Goal: Information Seeking & Learning: Learn about a topic

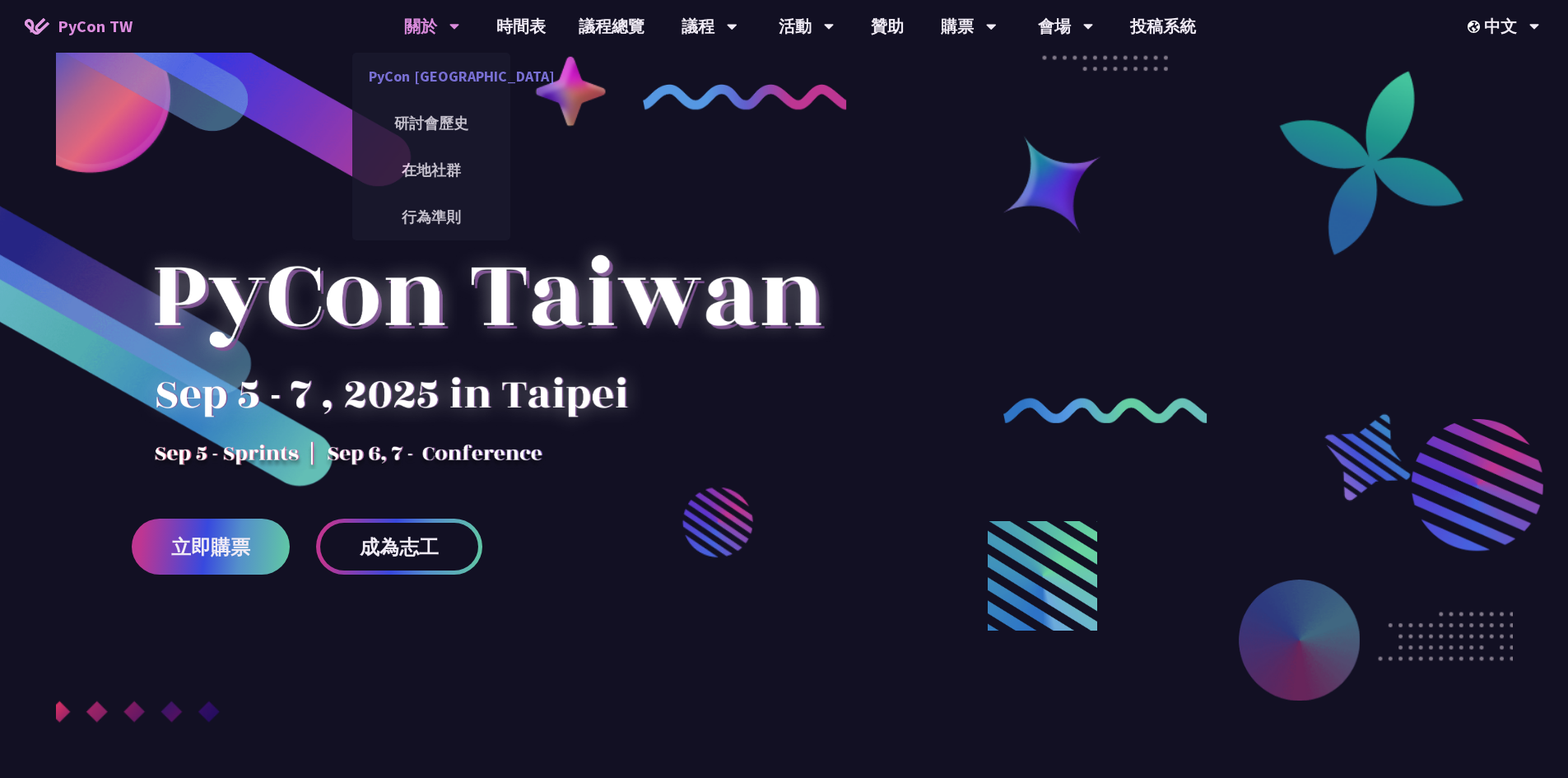
click at [441, 75] on link "PyCon [GEOGRAPHIC_DATA]" at bounding box center [432, 76] width 158 height 39
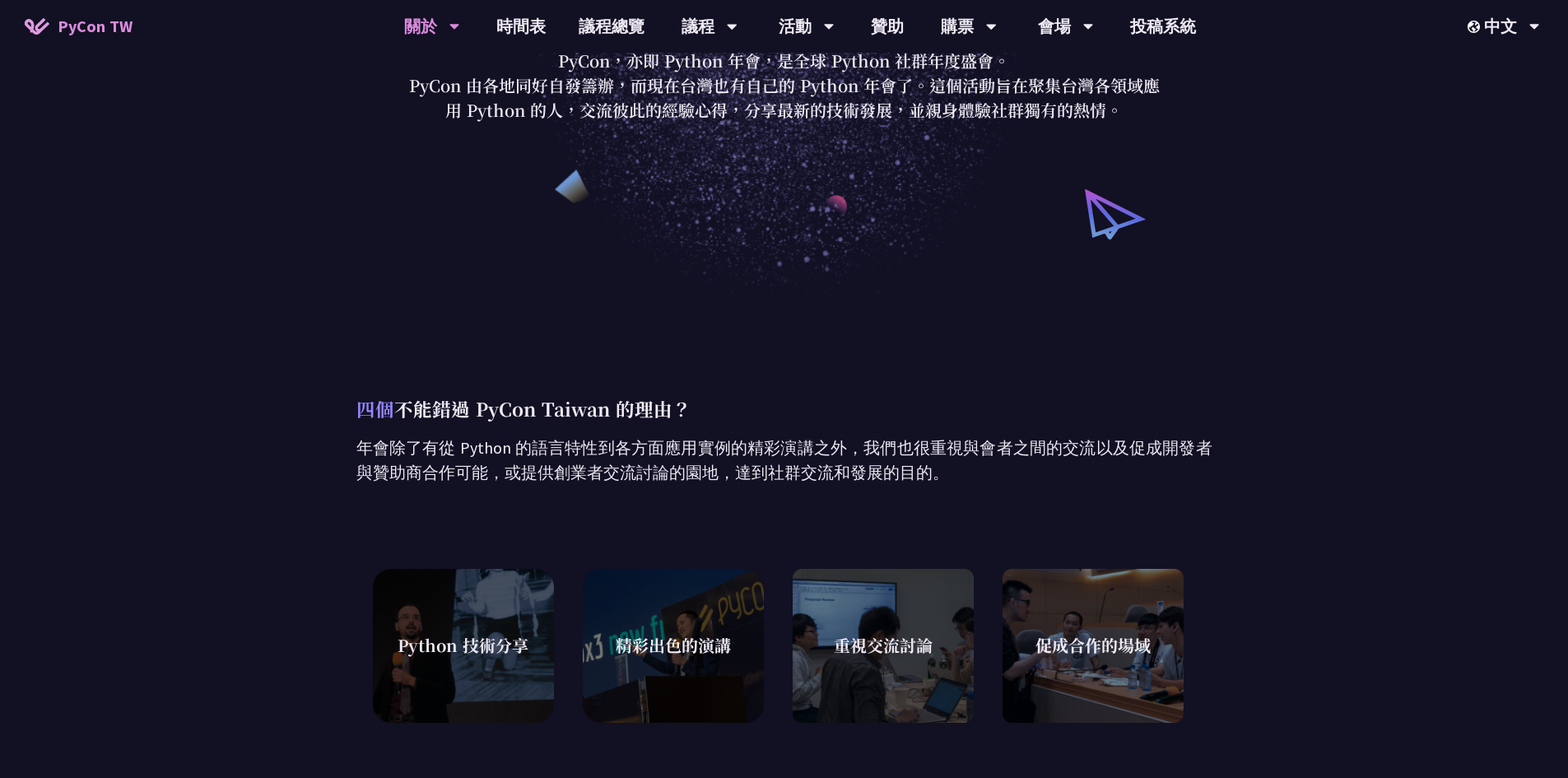
scroll to position [247, 0]
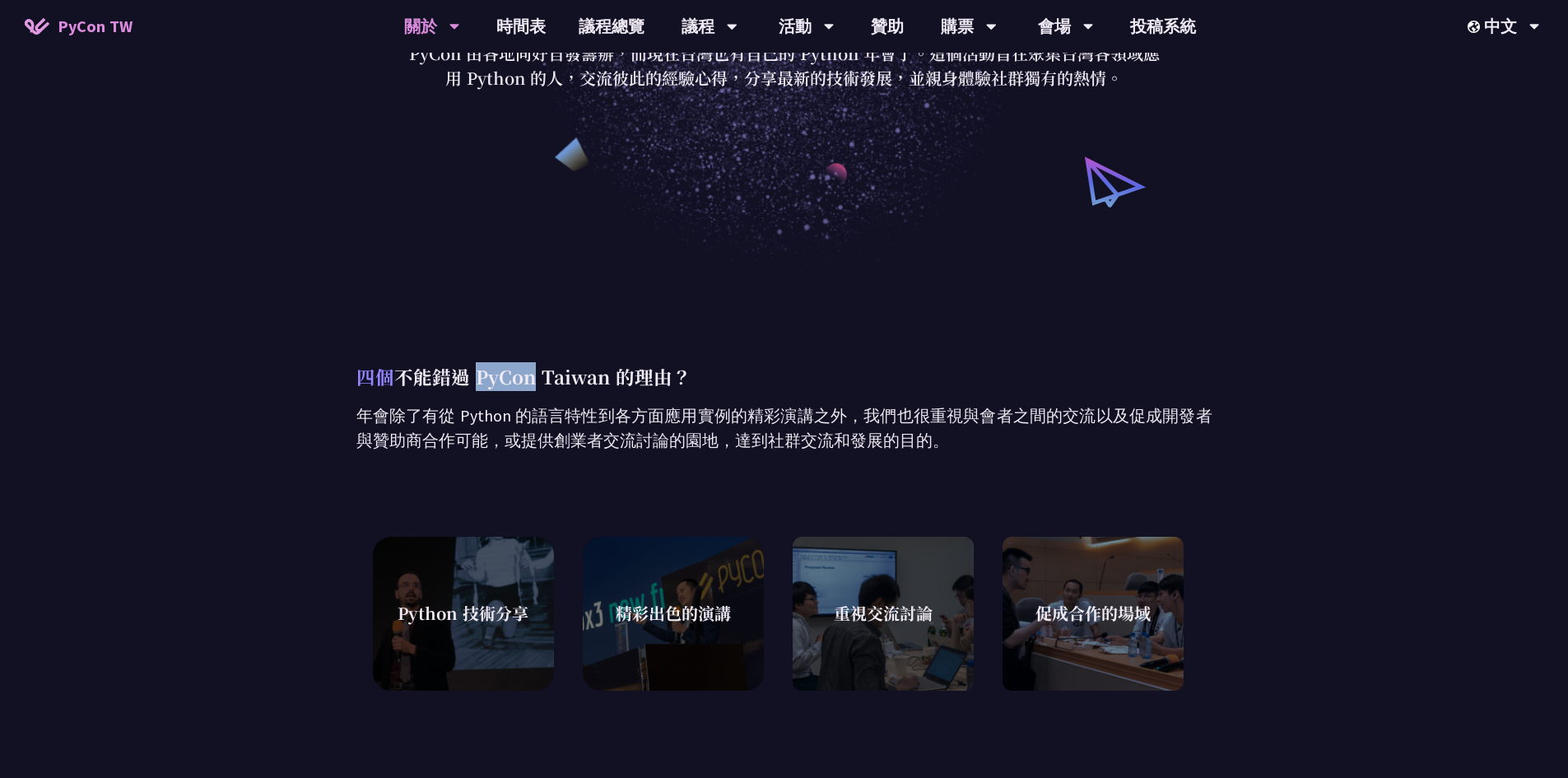
drag, startPoint x: 472, startPoint y: 372, endPoint x: 532, endPoint y: 375, distance: 60.1
click at [532, 375] on p "四個 不能錯過 PyCon Taiwan 的理由？" at bounding box center [784, 377] width 856 height 29
copy p "PyCon"
click at [587, 406] on p "年會除了有從 Python 的語言特性到各方面應用實例的精彩演講之外，我們也很重視與會者之間的交流以及促成開發者與贊助商合作可能，或提供創業者交流討論的園地，…" at bounding box center [784, 427] width 856 height 49
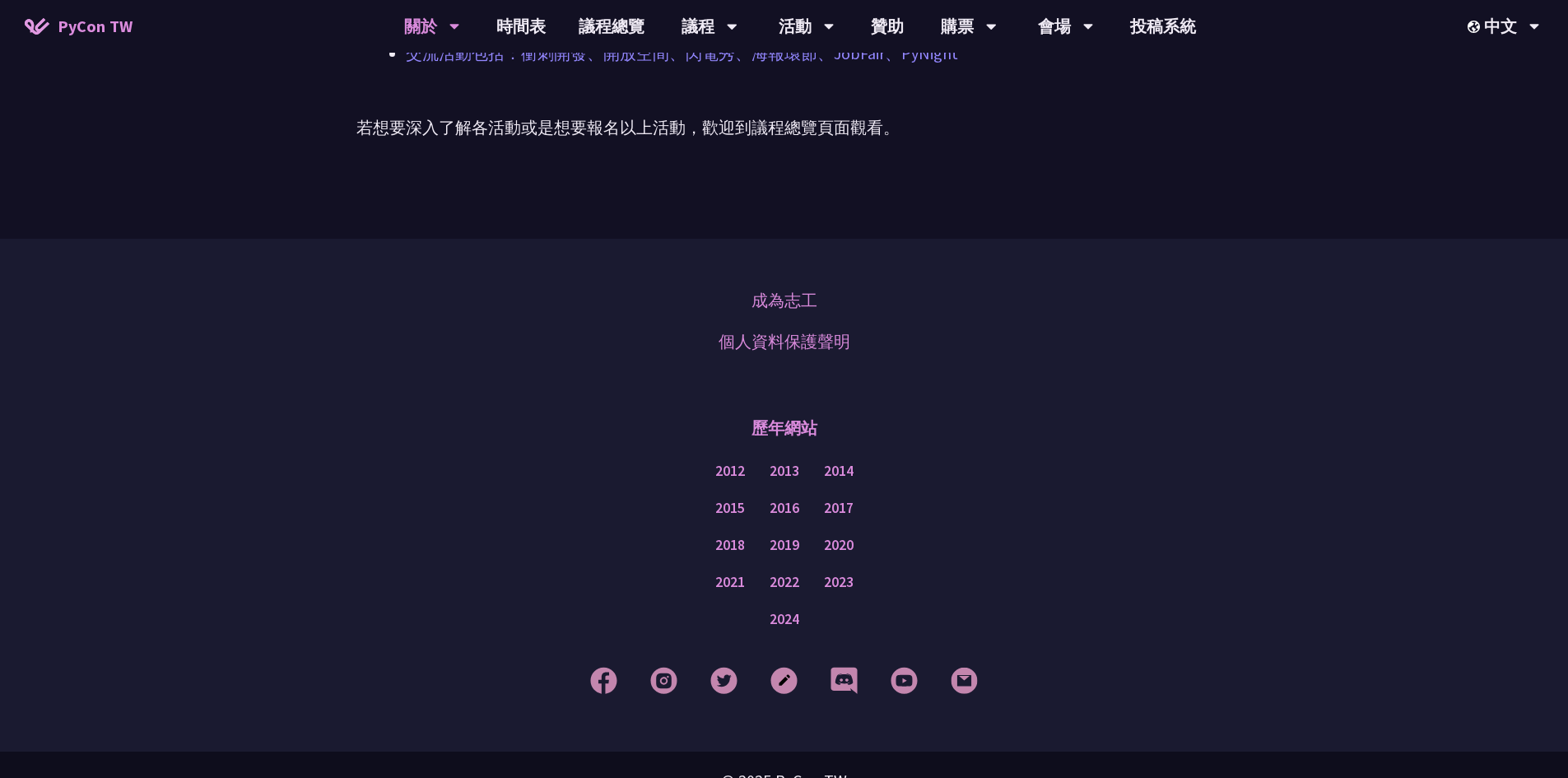
scroll to position [1298, 0]
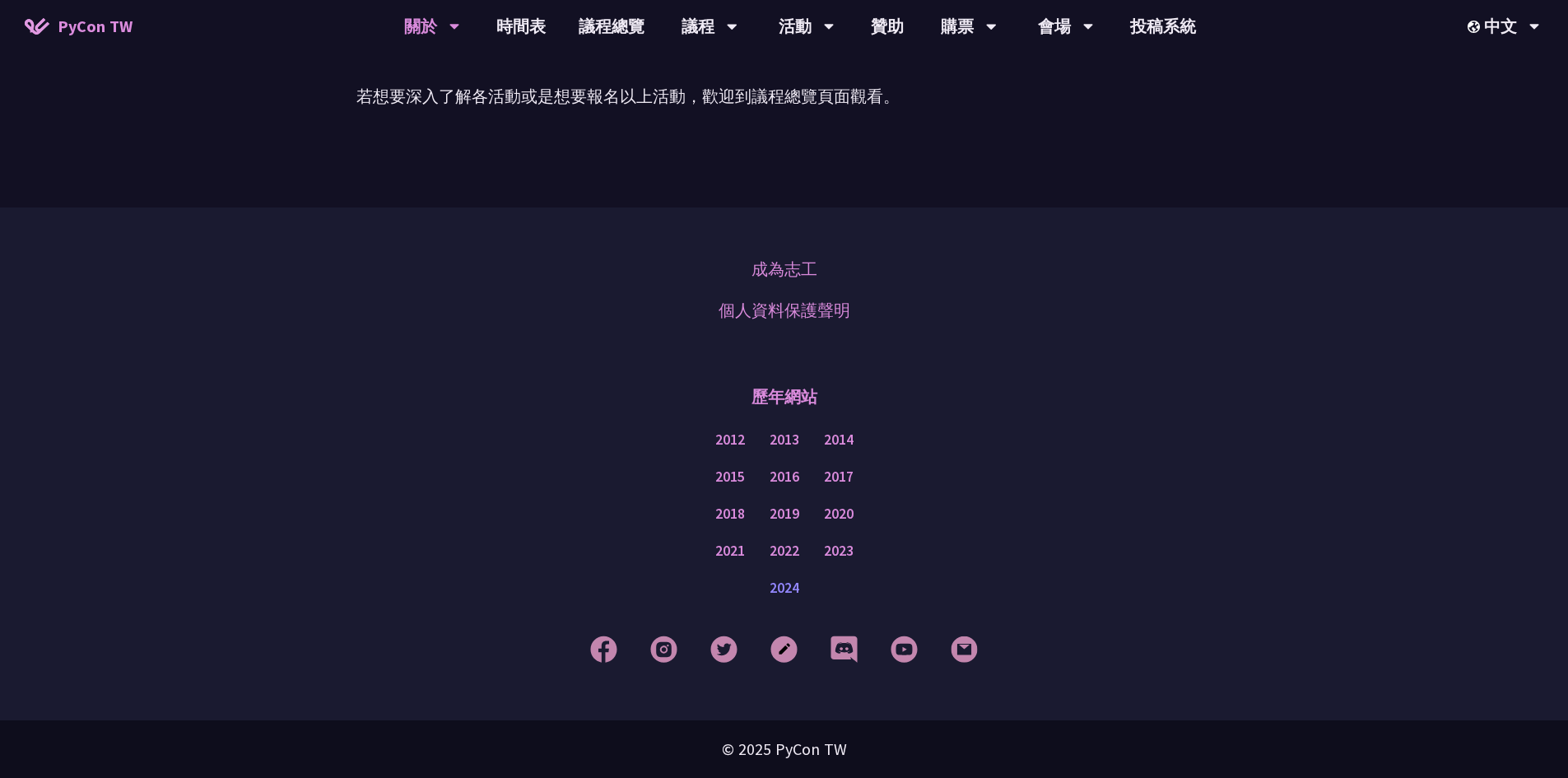
click at [787, 590] on link "2024" at bounding box center [784, 588] width 30 height 20
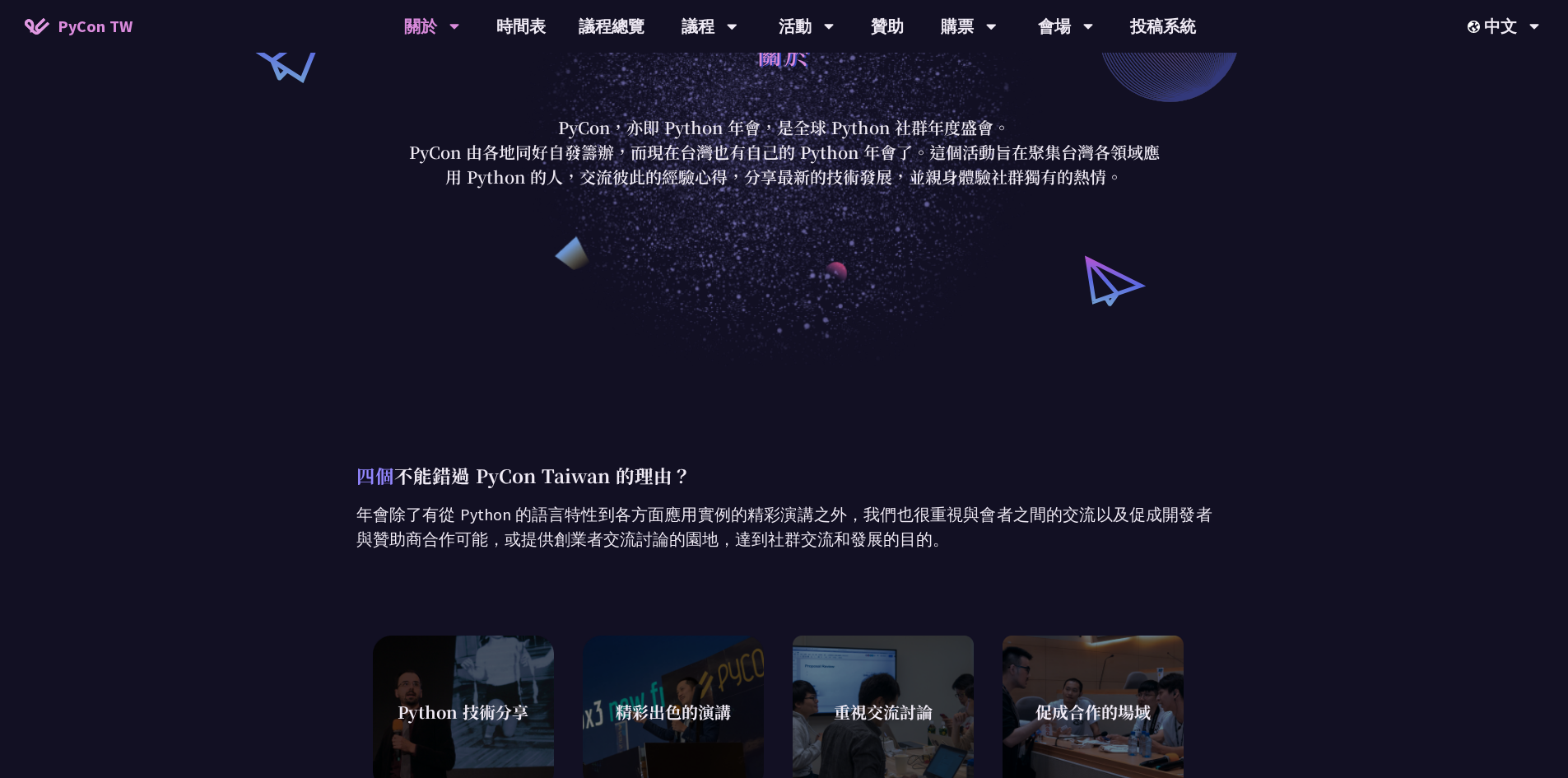
scroll to position [0, 0]
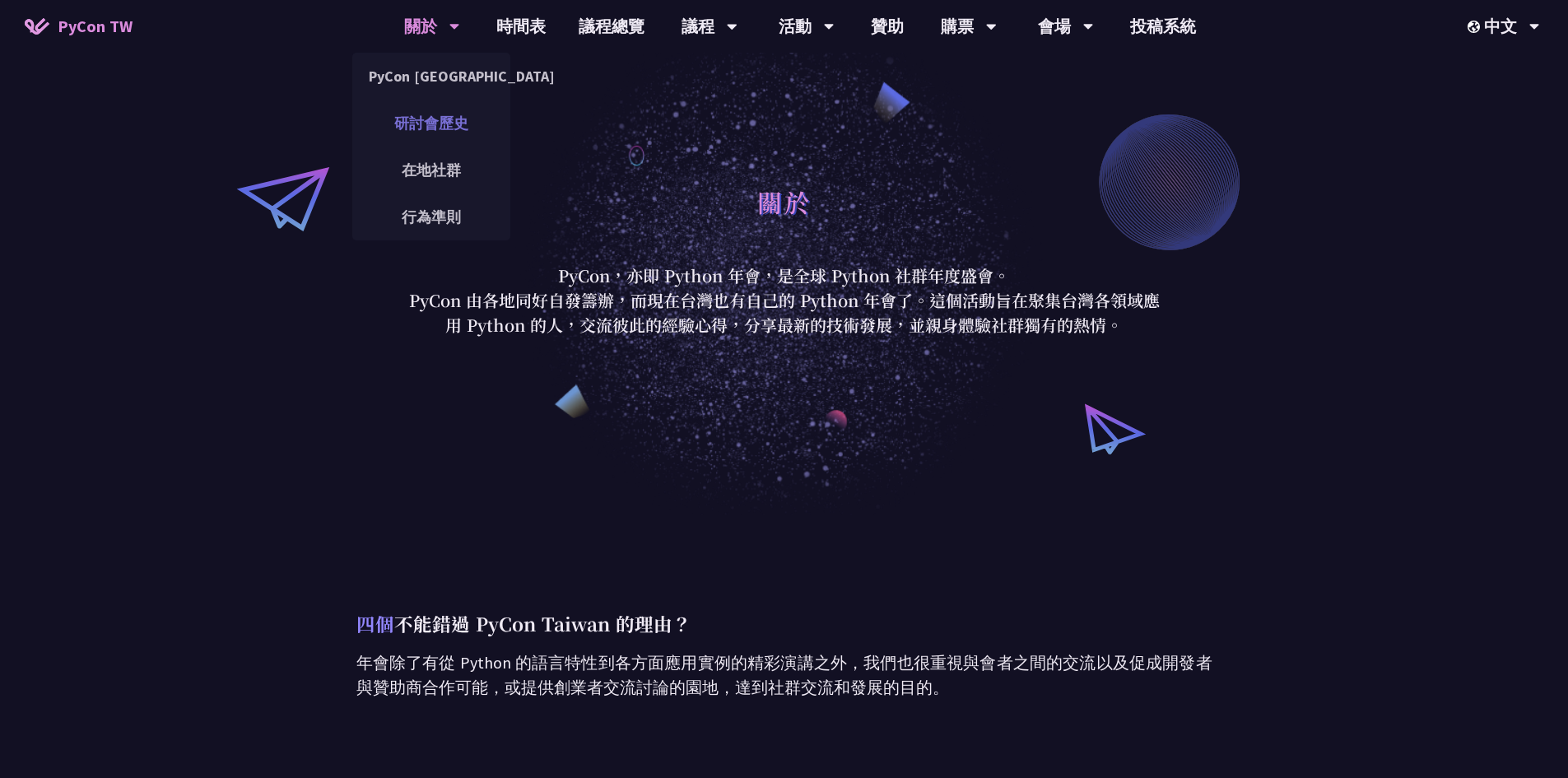
click at [420, 133] on link "研討會歷史" at bounding box center [432, 123] width 158 height 39
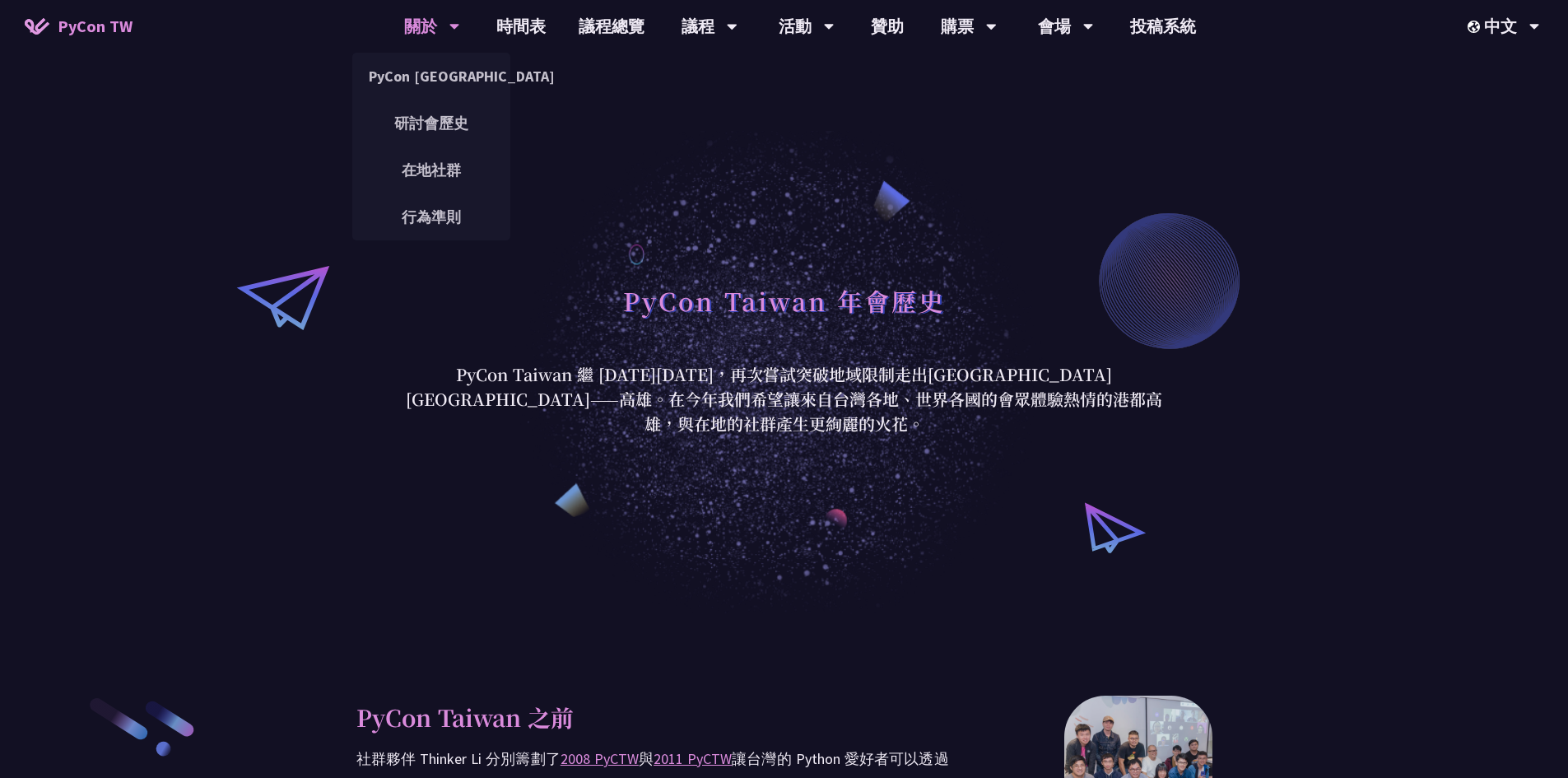
click at [418, 26] on div "關於" at bounding box center [432, 26] width 56 height 53
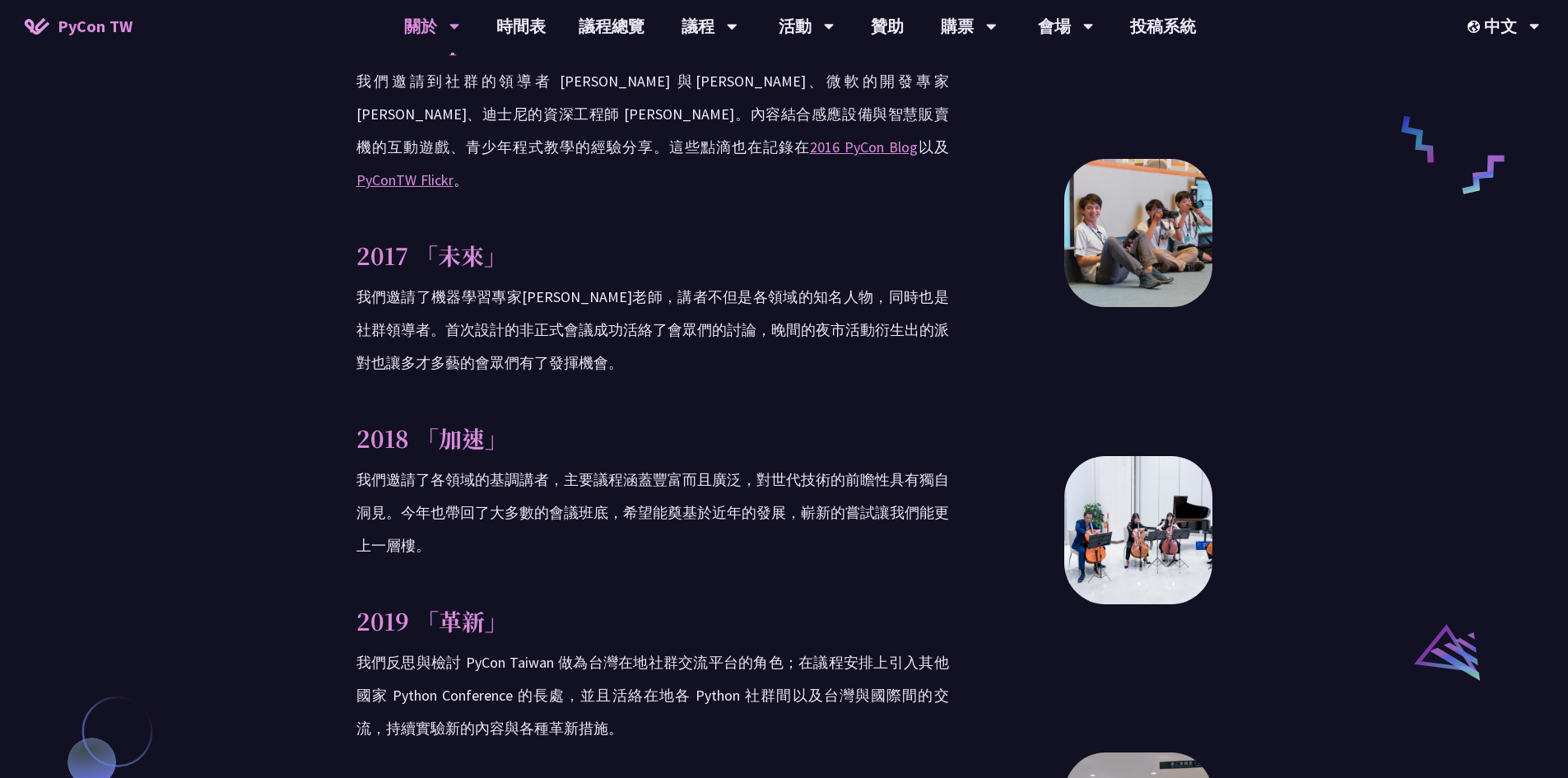
scroll to position [1235, 0]
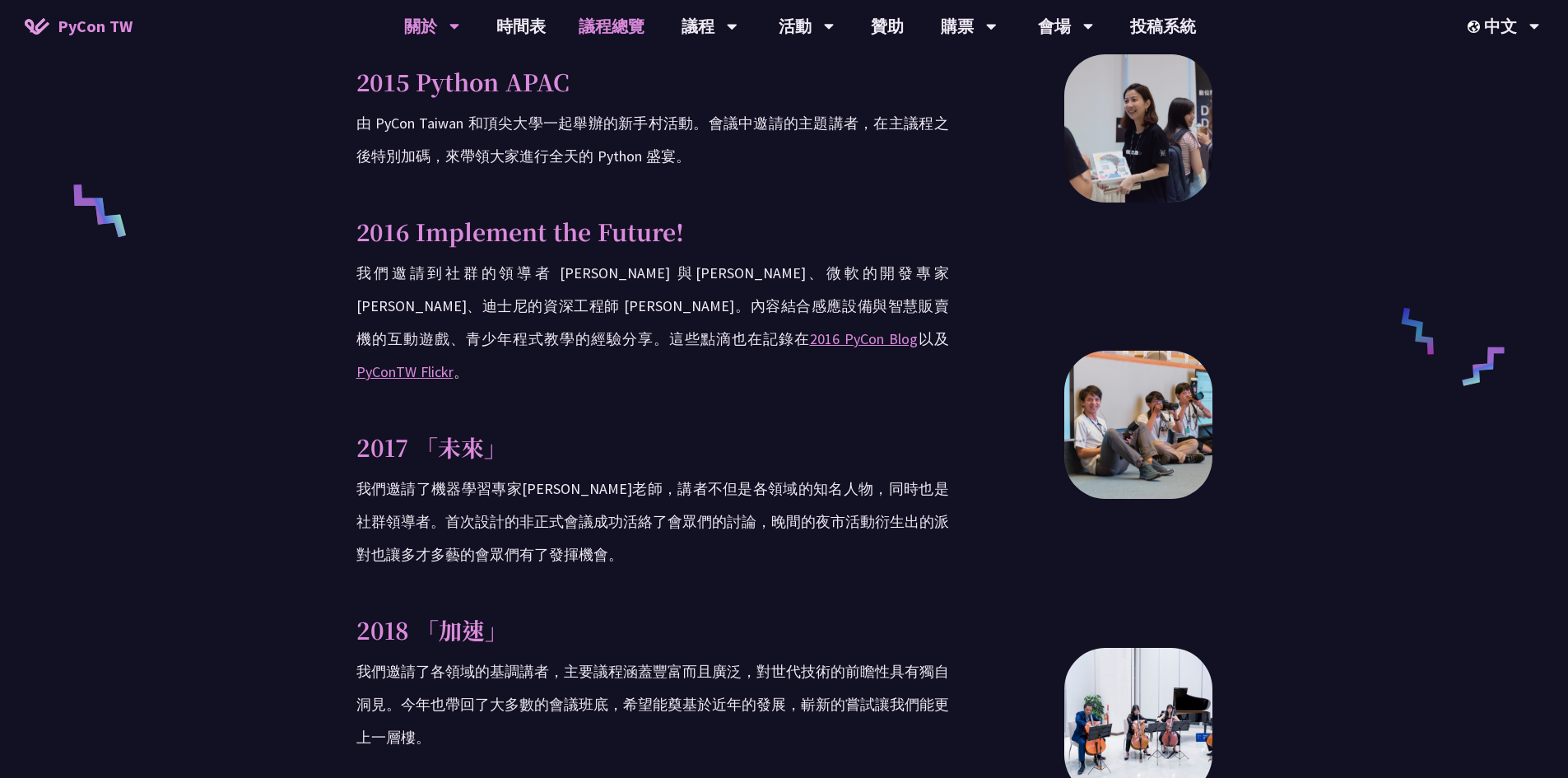
click at [603, 23] on link "議程總覽" at bounding box center [611, 26] width 98 height 53
